Goal: Navigation & Orientation: Find specific page/section

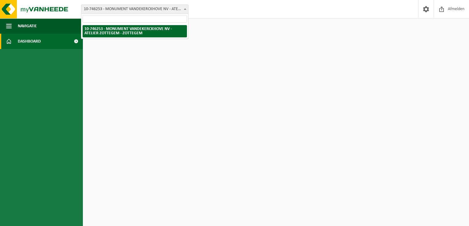
click at [125, 8] on span "10-746253 - MONUMENT VANDEKERCKHOVE NV - ATELIER ZOTTEGEM - ZOTTEGEM" at bounding box center [134, 9] width 107 height 9
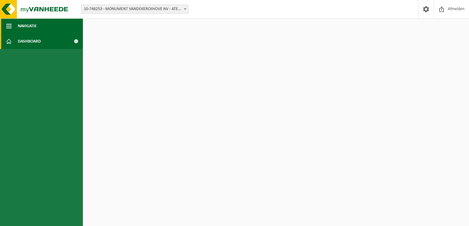
click at [37, 26] on span "Navigatie" at bounding box center [27, 25] width 19 height 15
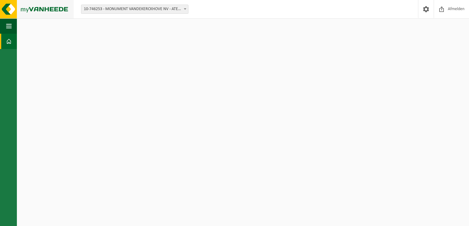
click at [32, 6] on img at bounding box center [37, 9] width 74 height 18
click at [7, 39] on span at bounding box center [9, 41] width 6 height 15
click at [7, 28] on span "button" at bounding box center [9, 25] width 6 height 15
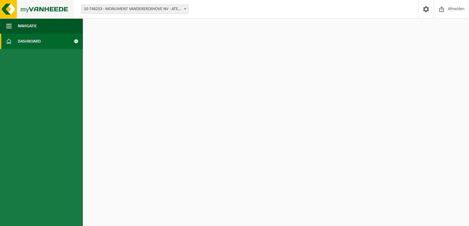
click at [5, 10] on img at bounding box center [37, 9] width 74 height 18
click at [171, 8] on span "10-746253 - MONUMENT VANDEKERCKHOVE NV - ATELIER ZOTTEGEM - ZOTTEGEM" at bounding box center [134, 9] width 107 height 9
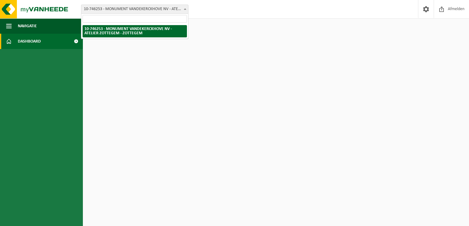
click at [260, 62] on html "Vestiging: 10-746253 - MONUMENT [GEOGRAPHIC_DATA] NV - ATELIER ZOTTEGEM - ZOTTE…" at bounding box center [234, 113] width 469 height 226
